Goal: Transaction & Acquisition: Book appointment/travel/reservation

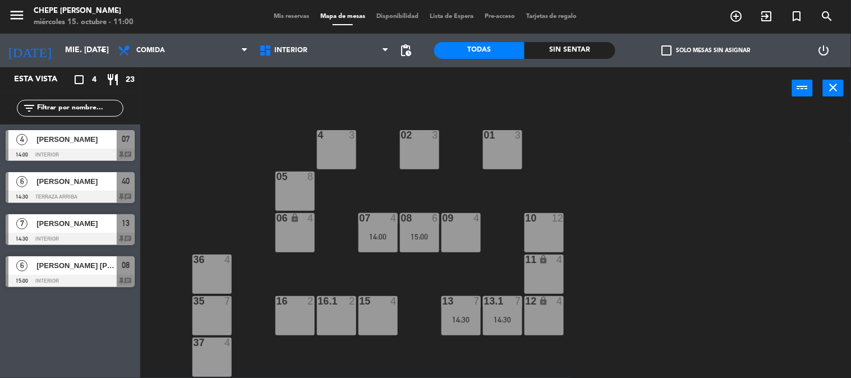
click at [189, 107] on div "power_input close" at bounding box center [466, 88] width 652 height 43
click at [294, 195] on div "05 8" at bounding box center [294, 191] width 39 height 39
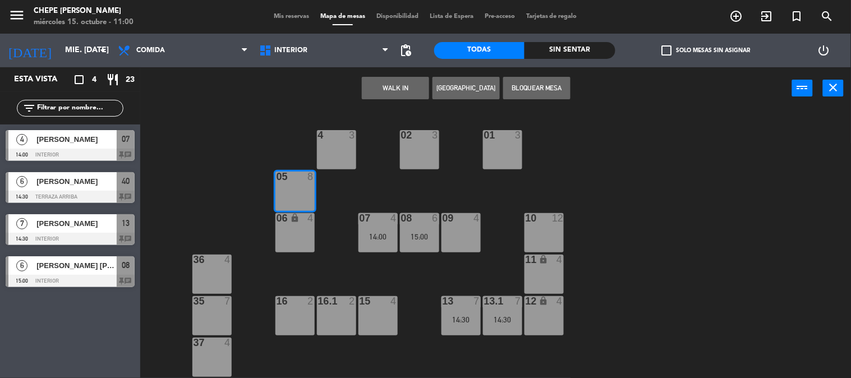
click at [466, 91] on button "[GEOGRAPHIC_DATA]" at bounding box center [465, 88] width 67 height 22
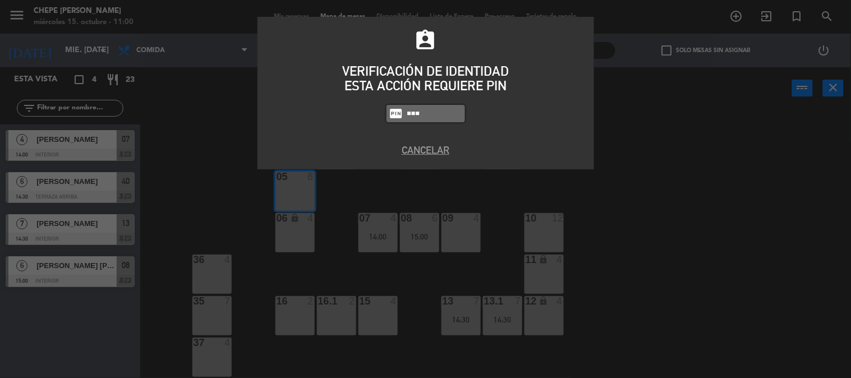
type input "5257"
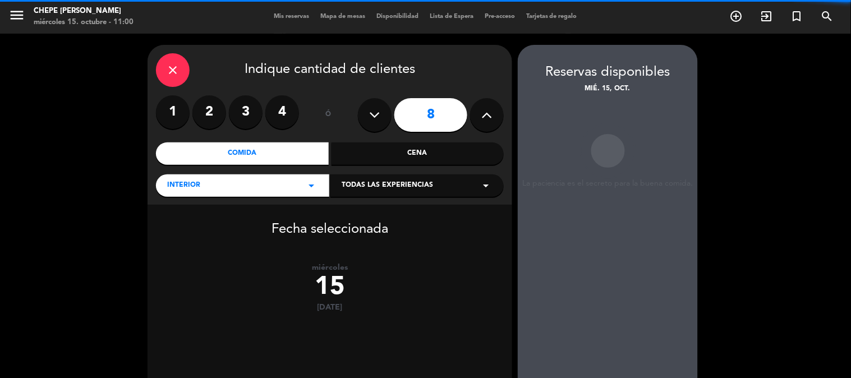
click at [374, 117] on icon at bounding box center [375, 115] width 11 height 17
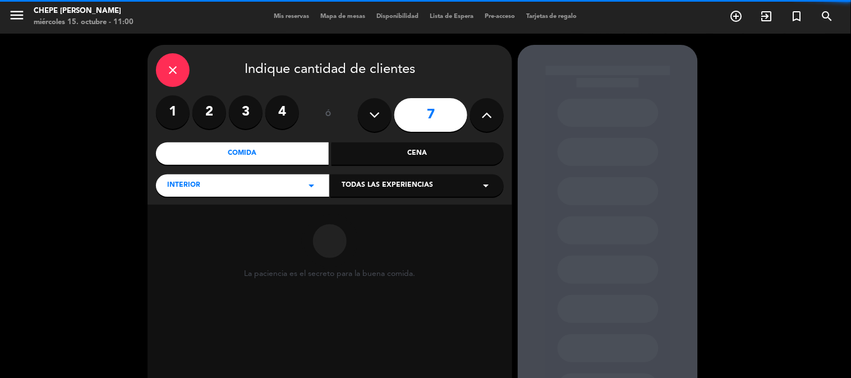
click at [376, 117] on icon at bounding box center [375, 115] width 11 height 17
type input "6"
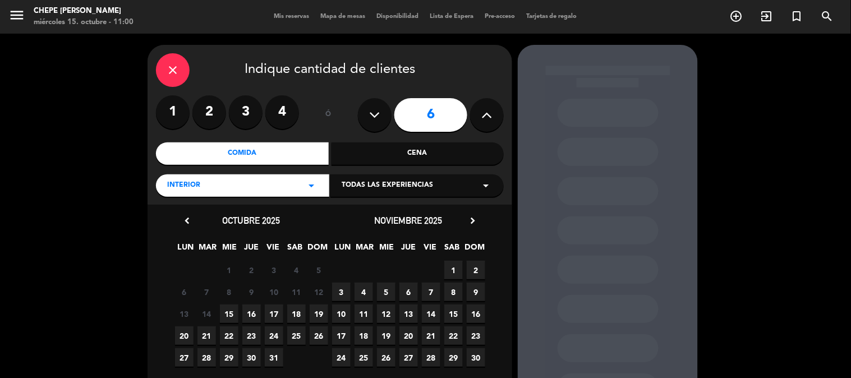
click at [227, 315] on span "15" at bounding box center [229, 314] width 19 height 19
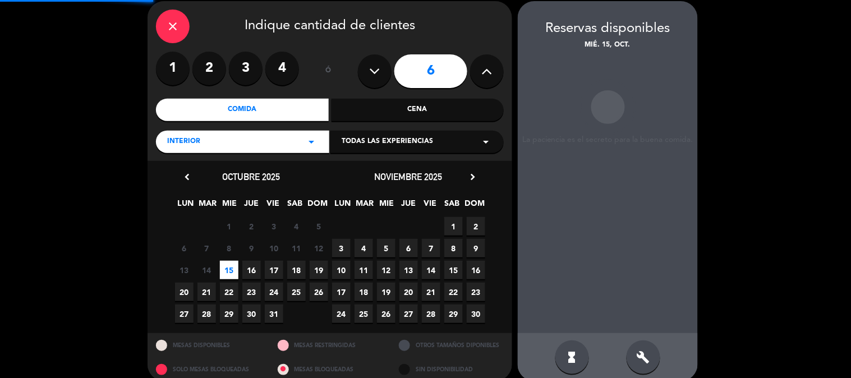
scroll to position [45, 0]
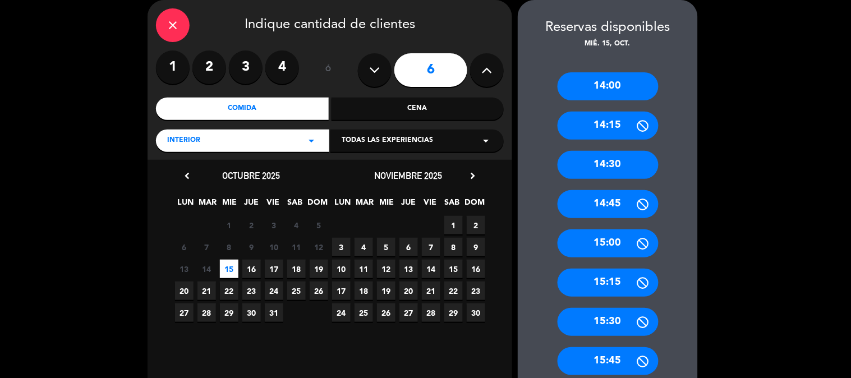
drag, startPoint x: 612, startPoint y: 162, endPoint x: 573, endPoint y: 159, distance: 39.4
click at [613, 163] on div "14:30" at bounding box center [608, 165] width 101 height 28
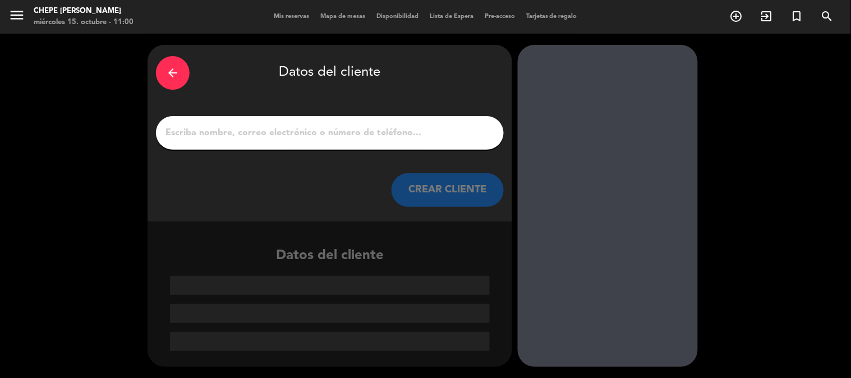
click at [365, 141] on div at bounding box center [330, 133] width 348 height 34
click at [369, 123] on div at bounding box center [330, 133] width 348 height 34
click at [229, 133] on input "1" at bounding box center [329, 133] width 331 height 16
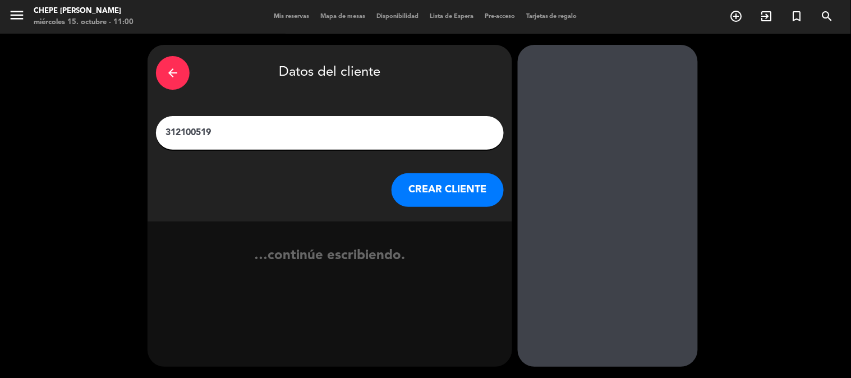
type input "3121005196"
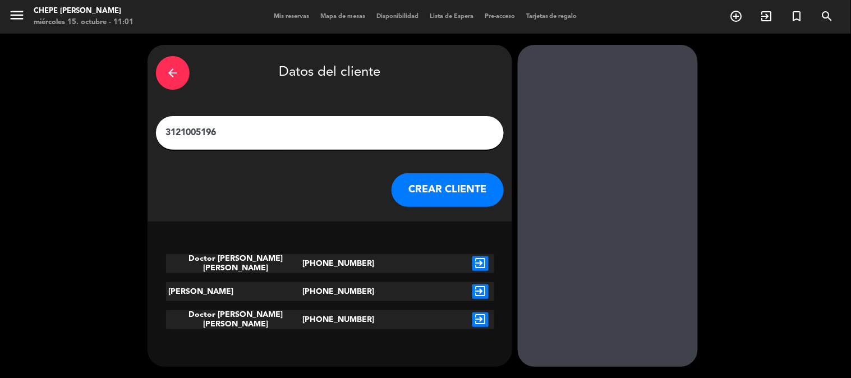
click at [481, 260] on icon "exit_to_app" at bounding box center [480, 263] width 16 height 15
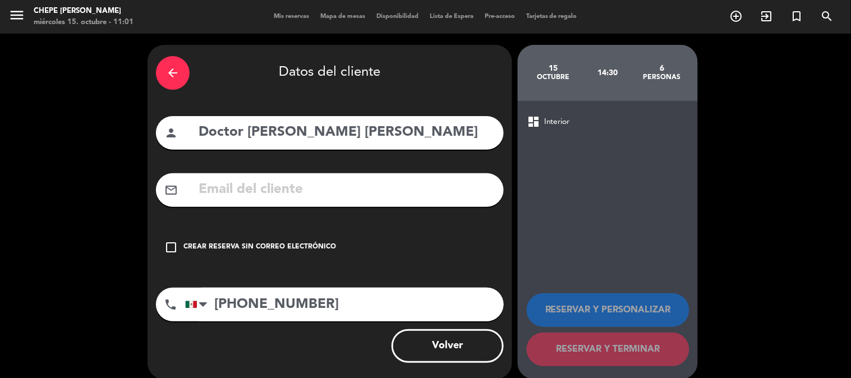
click at [296, 247] on div "Crear reserva sin correo electrónico" at bounding box center [259, 247] width 153 height 11
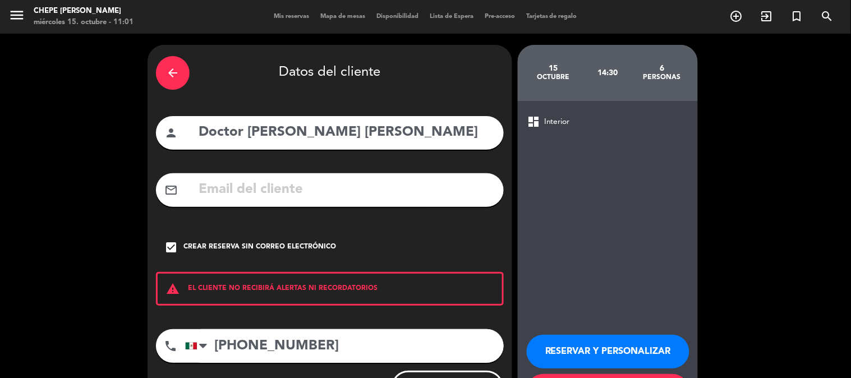
click at [608, 344] on button "RESERVAR Y PERSONALIZAR" at bounding box center [608, 352] width 163 height 34
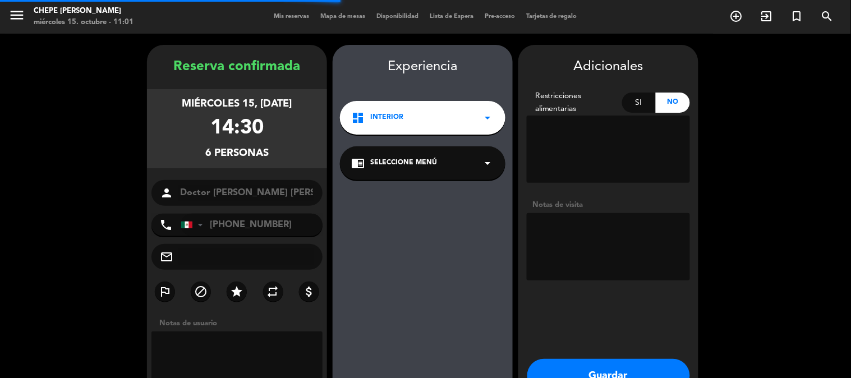
scroll to position [45, 0]
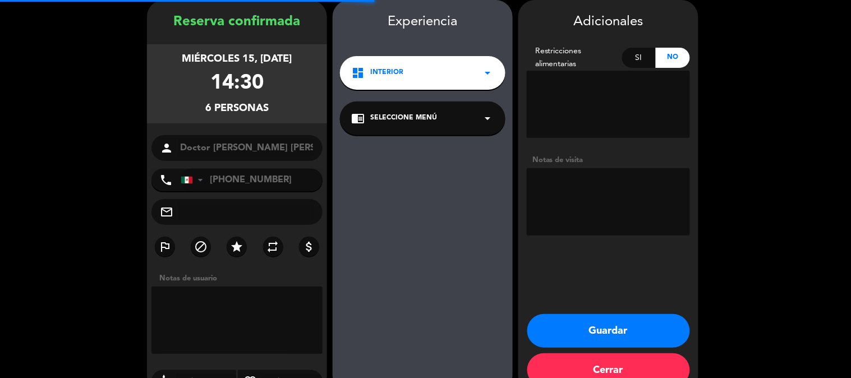
click at [586, 209] on textarea at bounding box center [608, 201] width 163 height 67
type textarea "MESA 05"
click at [596, 326] on button "Guardar" at bounding box center [608, 331] width 163 height 34
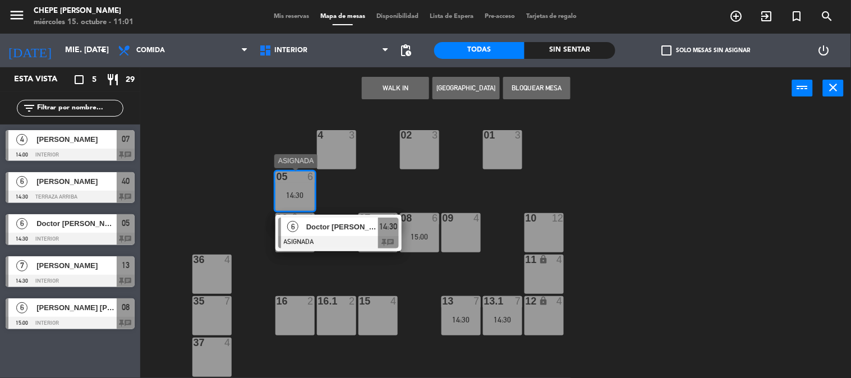
click at [331, 228] on span "Doctor [PERSON_NAME] [PERSON_NAME]" at bounding box center [342, 227] width 72 height 12
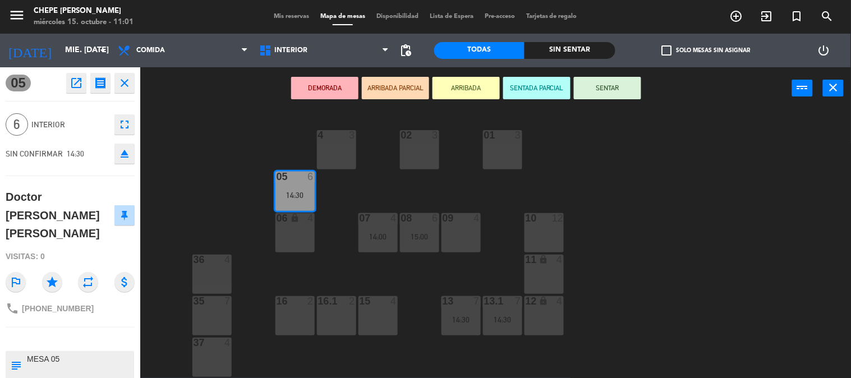
click at [178, 149] on div "02 3 4 3 01 3 05 6 14:30 06 lock 4 07 4 14:00 09 4 10 12 08 6 15:00 11 lock 4 3…" at bounding box center [500, 244] width 702 height 269
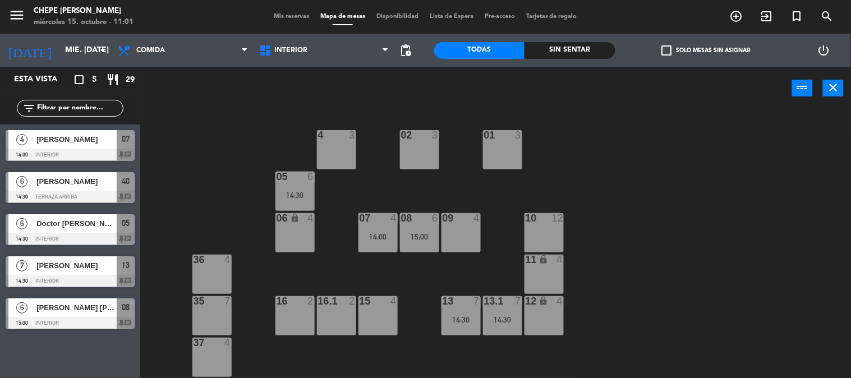
click at [180, 149] on div "02 3 4 3 01 3 05 6 14:30 06 lock 4 07 4 14:00 09 4 10 12 08 6 15:00 11 lock 4 3…" at bounding box center [500, 244] width 702 height 269
click at [295, 182] on div "05 6" at bounding box center [294, 177] width 39 height 11
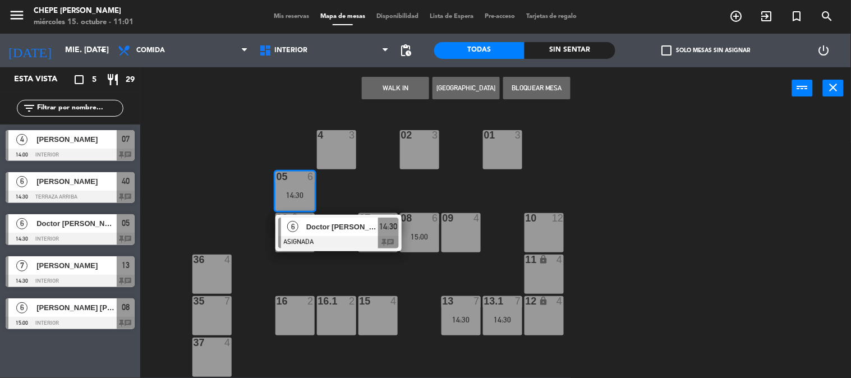
click at [334, 236] on div at bounding box center [338, 242] width 121 height 12
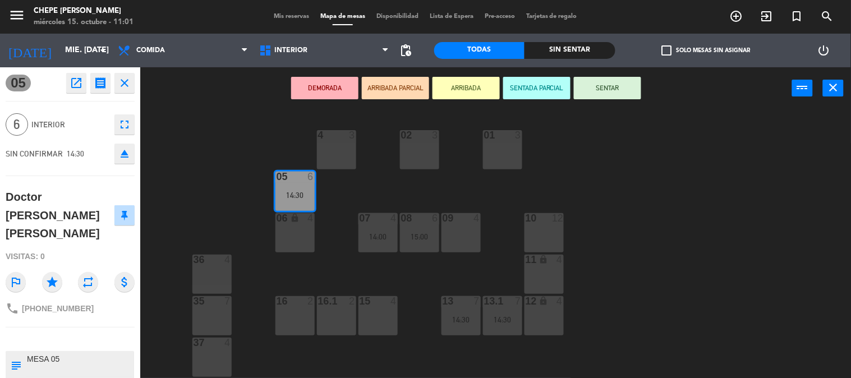
click at [292, 222] on icon "lock" at bounding box center [295, 218] width 10 height 10
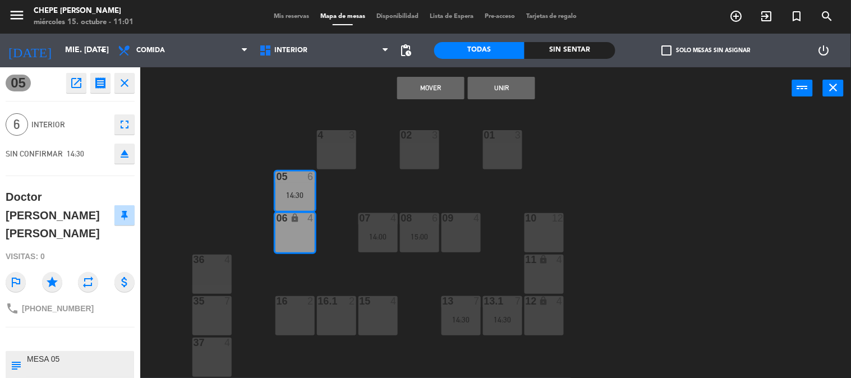
click at [505, 88] on button "Unir" at bounding box center [501, 88] width 67 height 22
